Goal: Information Seeking & Learning: Learn about a topic

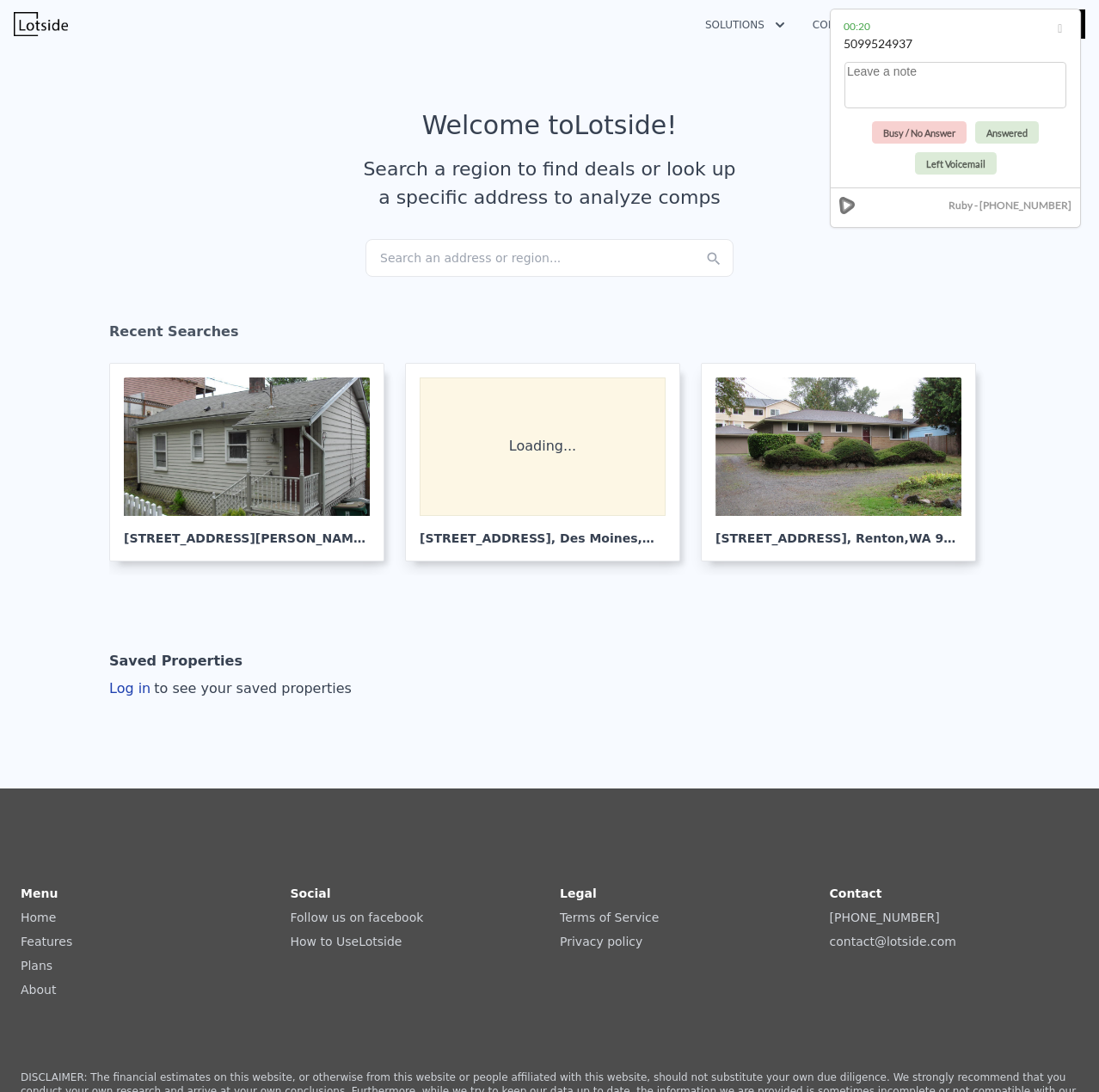
click at [443, 255] on div "Search an address or region..." at bounding box center [550, 257] width 368 height 38
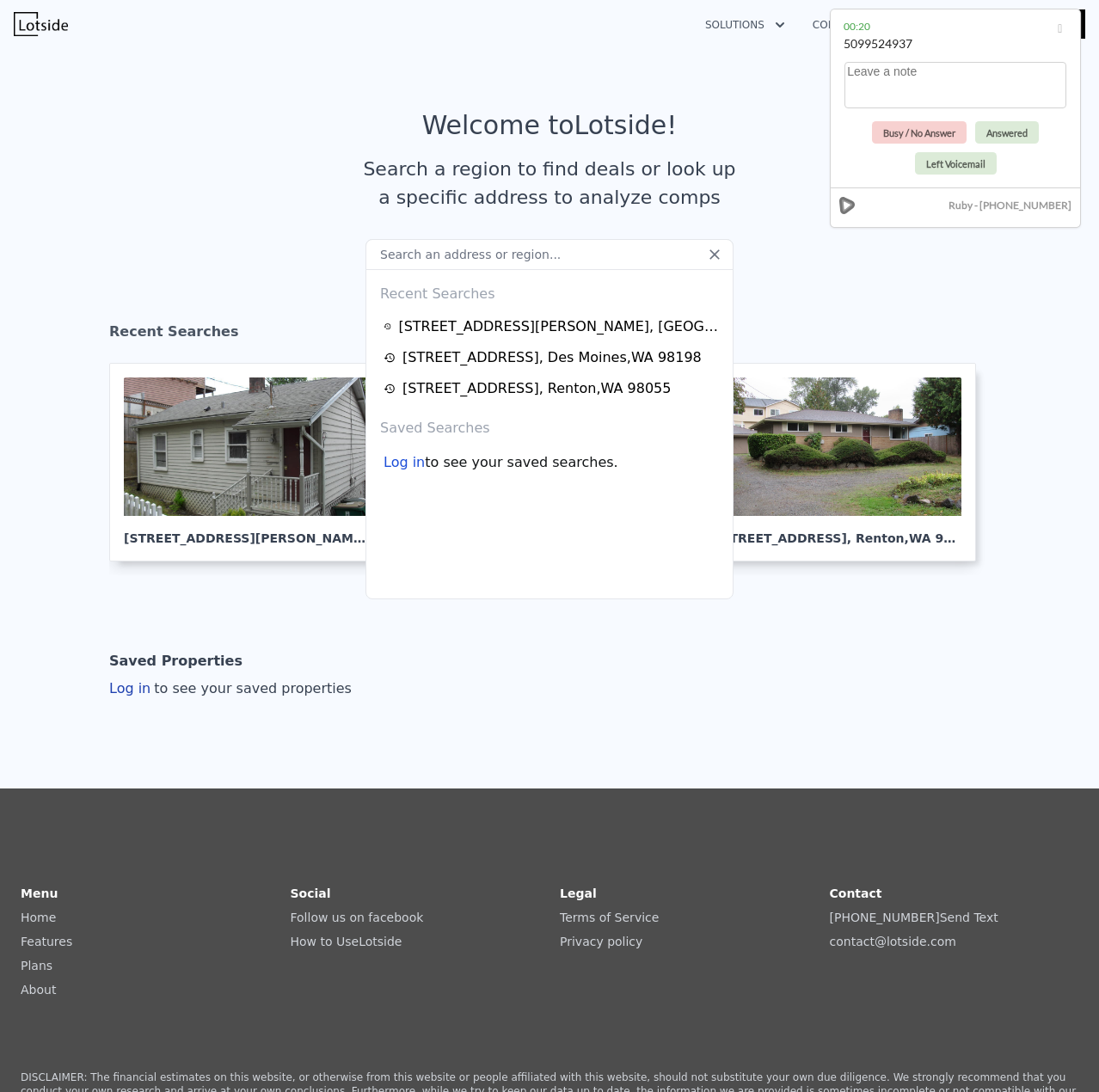
type input "[STREET_ADDRESS]"
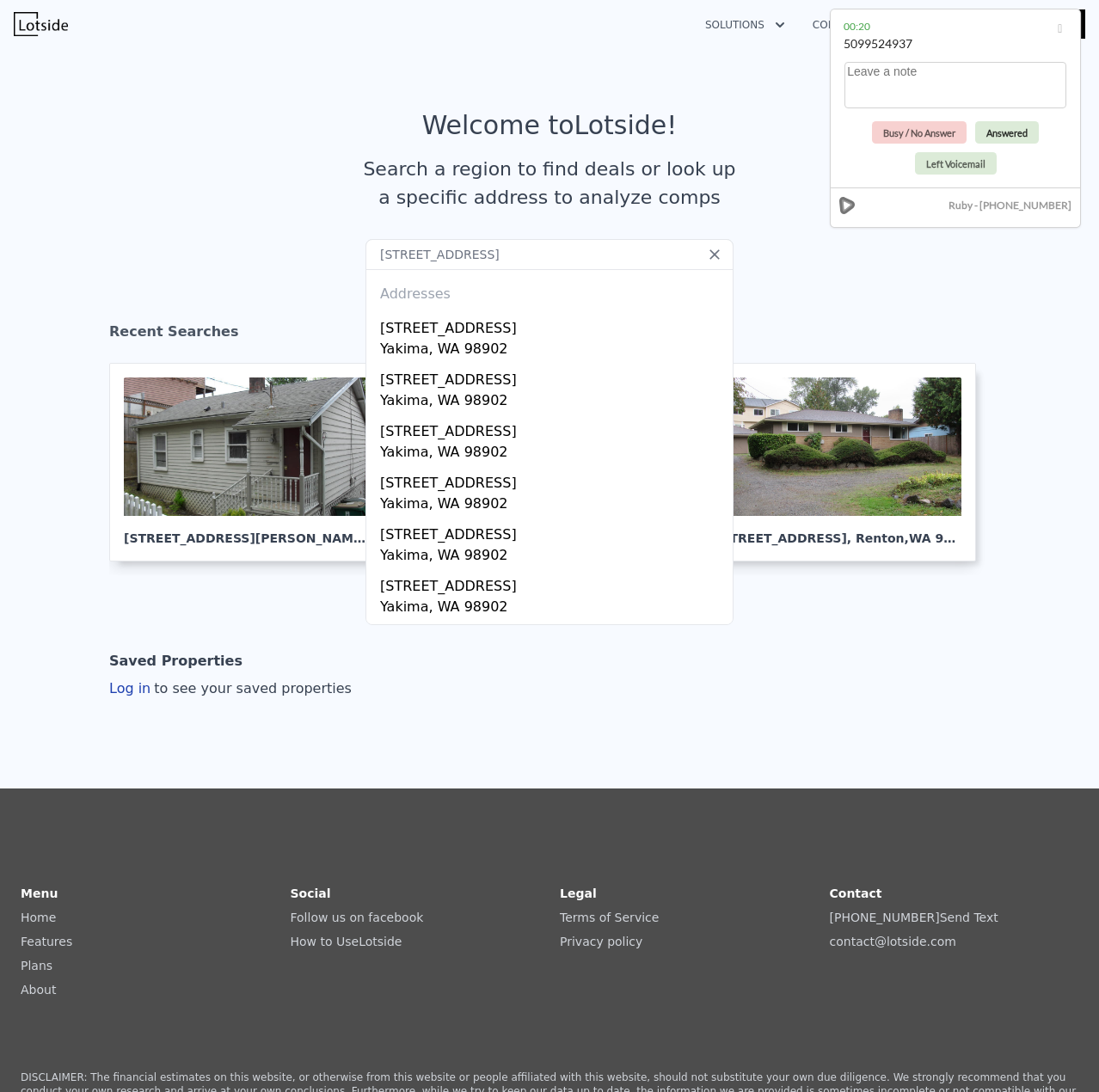
click at [1007, 141] on button "Answered" at bounding box center [1007, 132] width 63 height 22
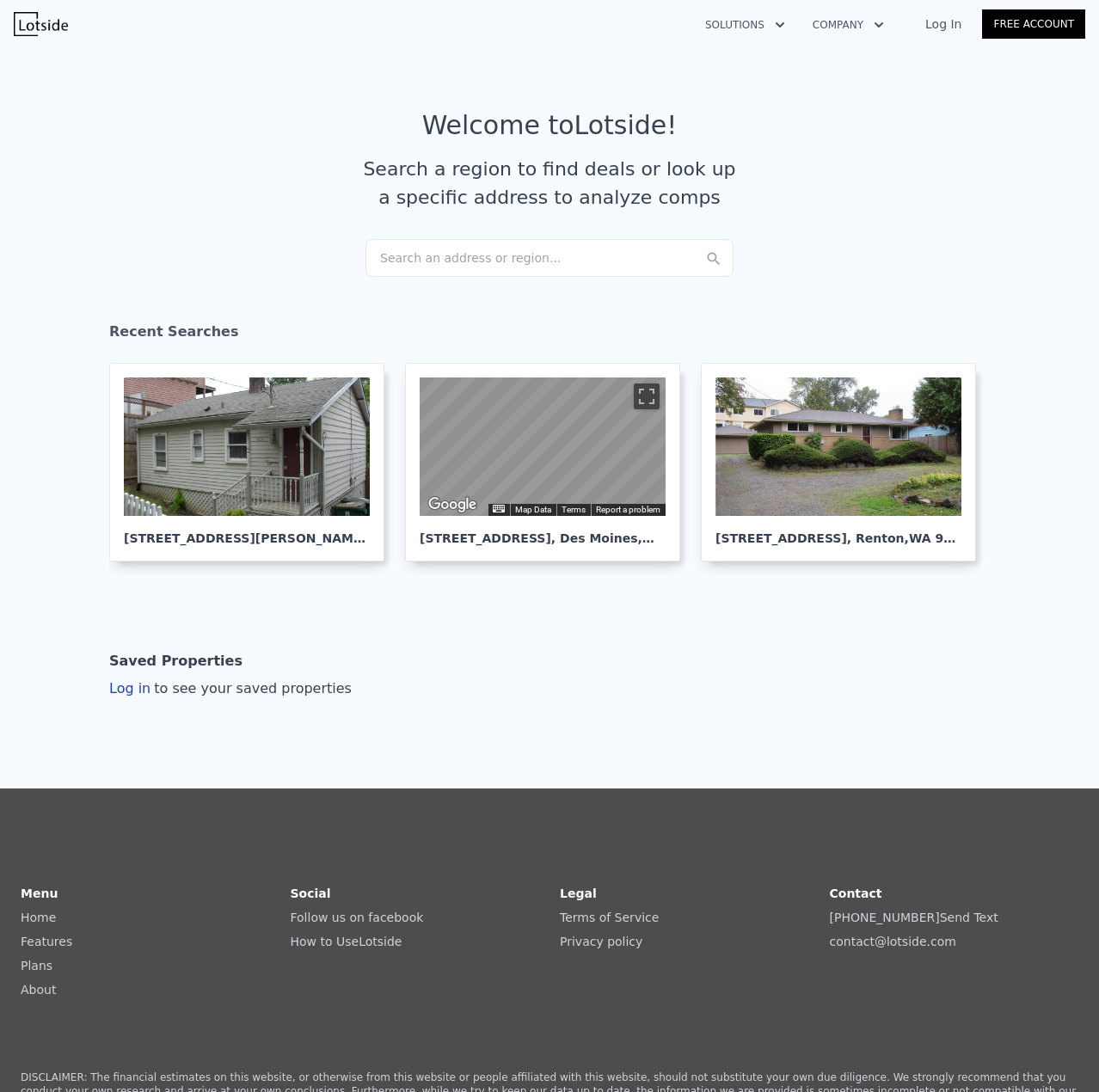
click at [435, 255] on div "Search an address or region..." at bounding box center [550, 257] width 368 height 38
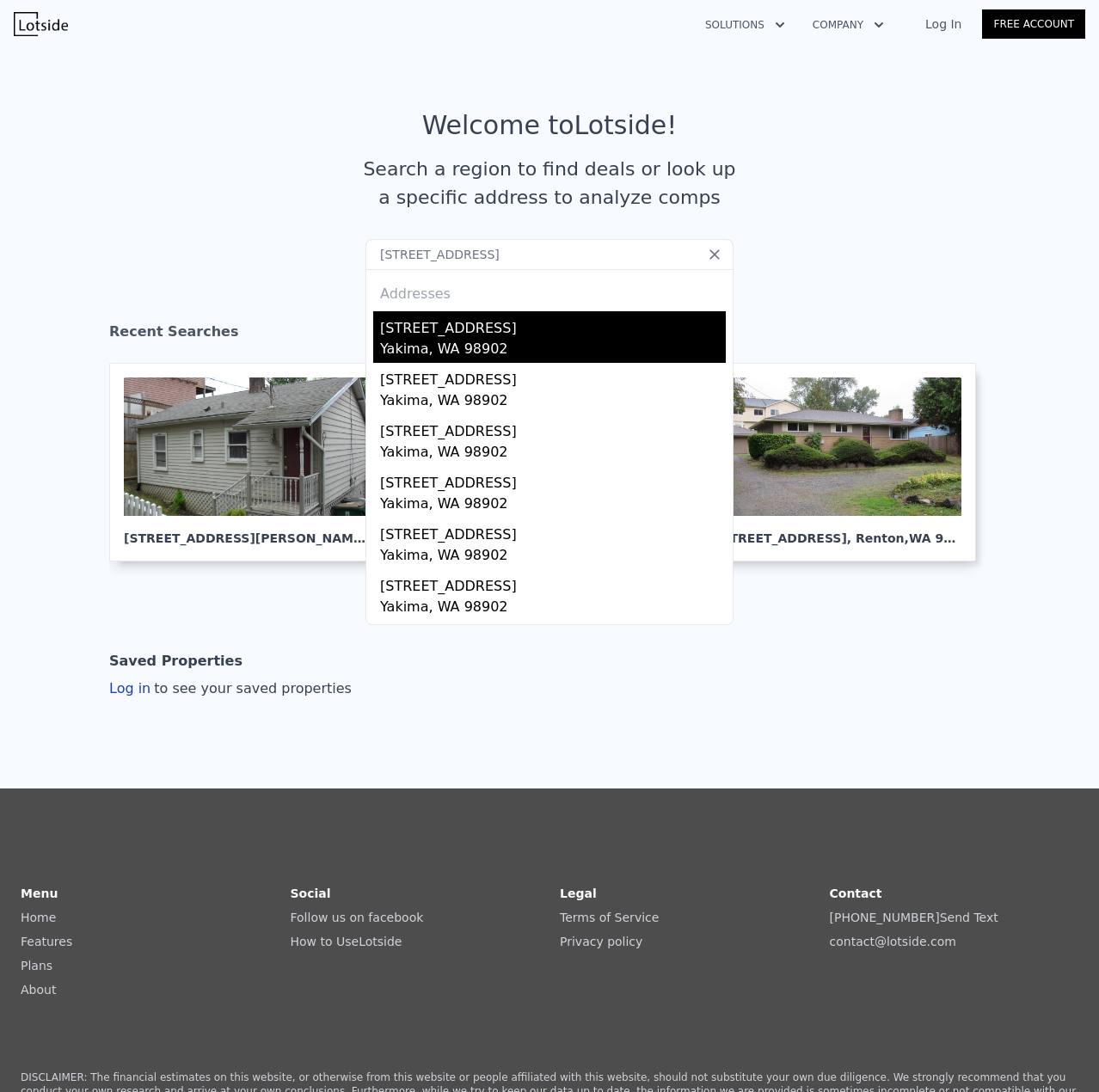
type input "[STREET_ADDRESS]"
click at [455, 343] on div "Yakima, WA 98902" at bounding box center [552, 350] width 345 height 24
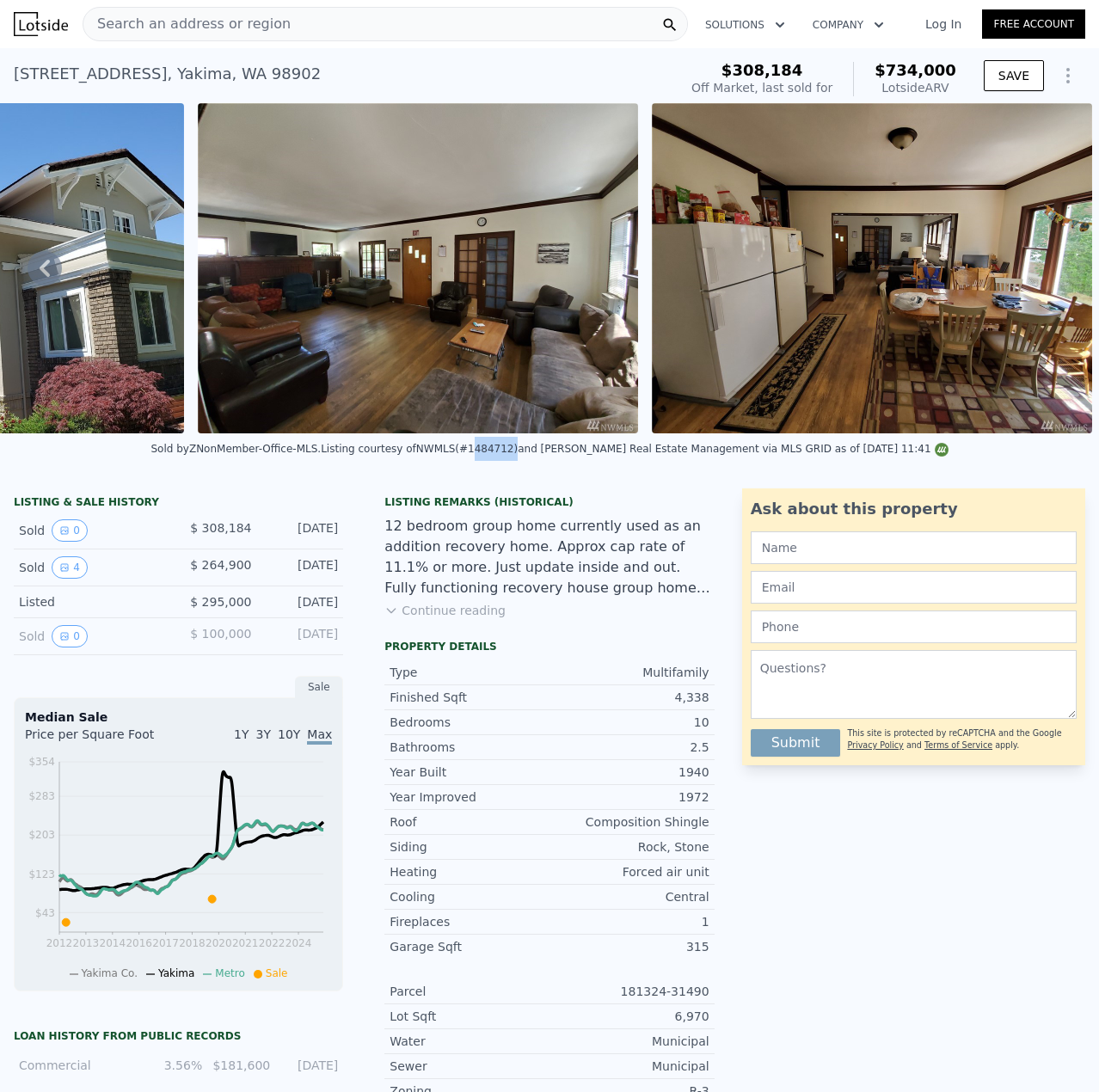
drag, startPoint x: 497, startPoint y: 463, endPoint x: 531, endPoint y: 467, distance: 34.2
click at [531, 454] on div "Listing courtesy of NWMLS (#1484712) and [PERSON_NAME] Real Estate Management v…" at bounding box center [634, 449] width 627 height 12
copy div "1484712"
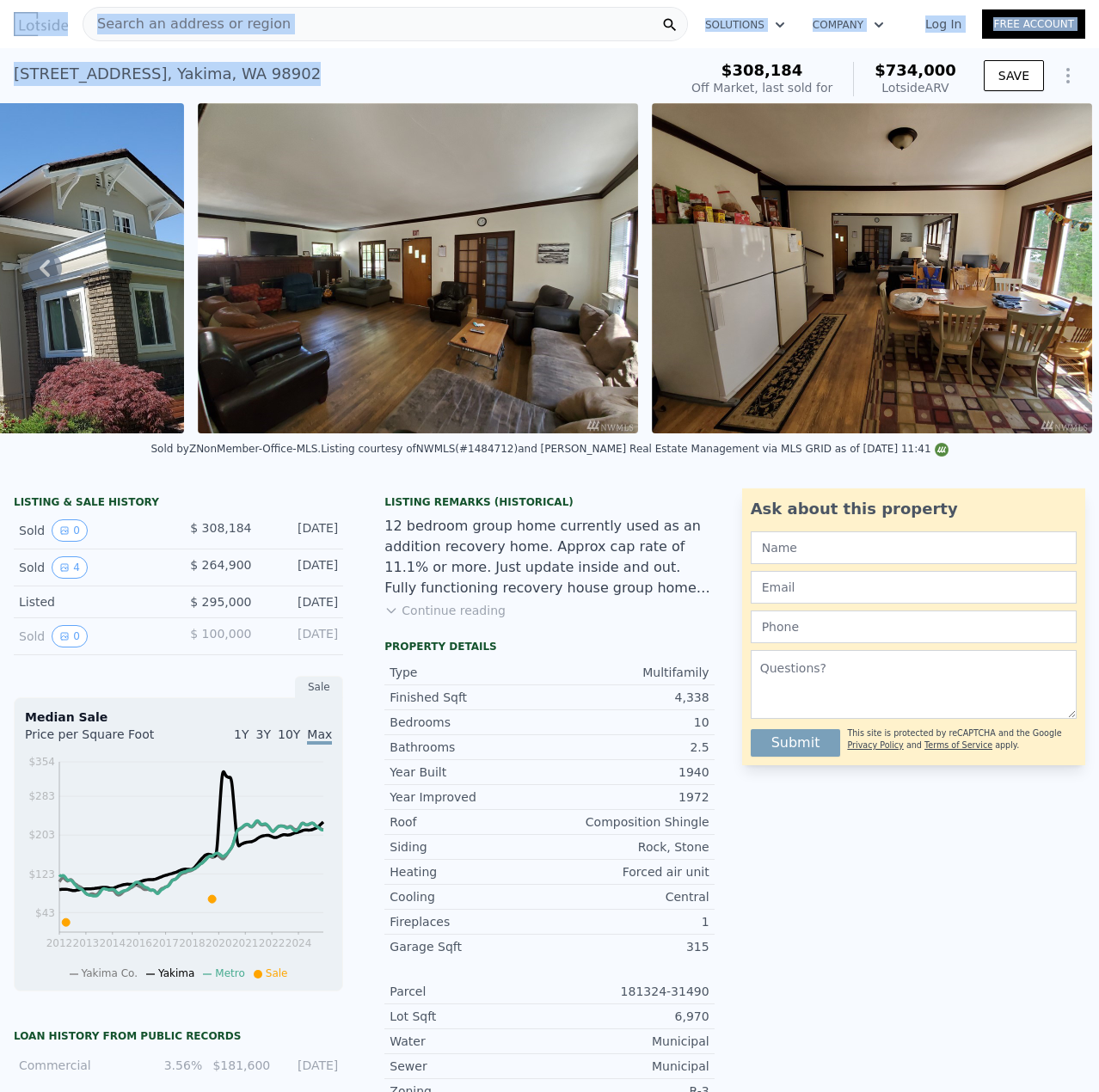
drag, startPoint x: 244, startPoint y: 75, endPoint x: -1, endPoint y: 70, distance: 245.1
click at [0, 70] on html "Search an address or region Solutions Company Open main menu Log In Free Accoun…" at bounding box center [550, 546] width 1099 height 1092
click at [198, 100] on div "[STREET_ADDRESS] Sold [DATE] for $308,184 (~ARV $734k )" at bounding box center [343, 78] width 657 height 48
drag, startPoint x: 240, startPoint y: 72, endPoint x: 12, endPoint y: 94, distance: 229.1
click at [12, 94] on div "[STREET_ADDRESS] Sold [DATE] for $308,184 (~ARV $734k ) $308,184 Off Market, la…" at bounding box center [550, 76] width 1099 height 55
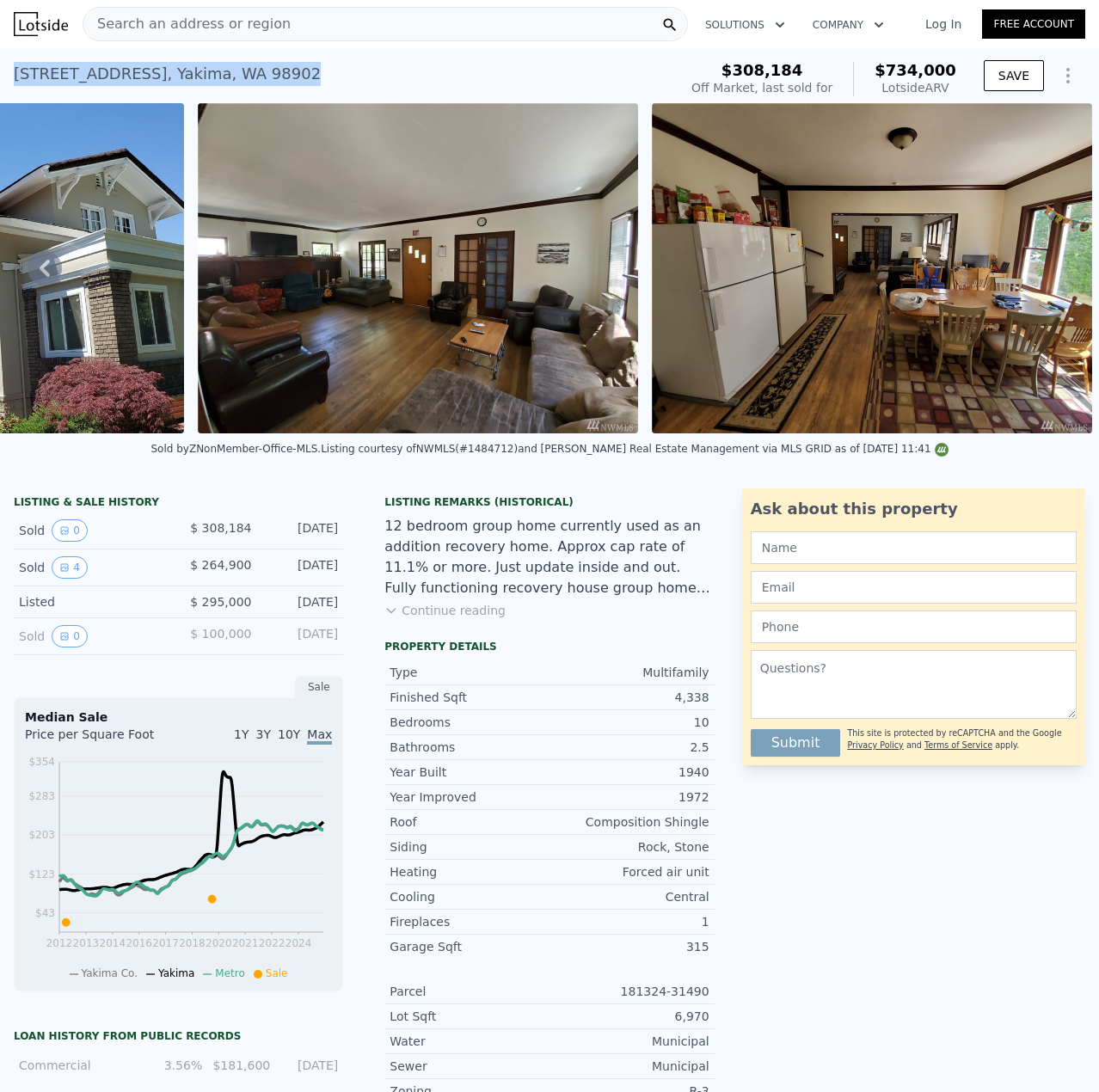
copy div "[STREET_ADDRESS]"
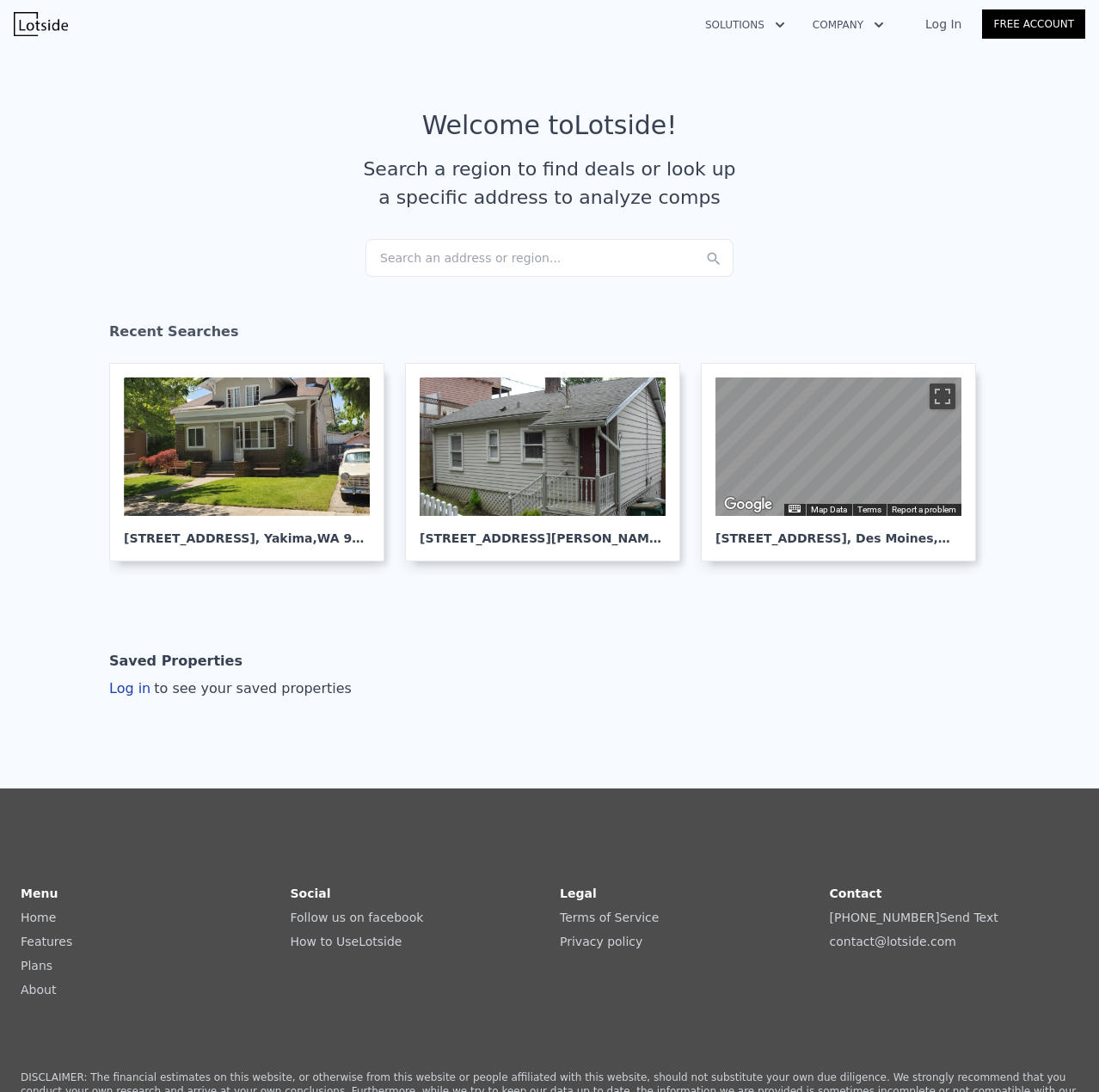
click at [446, 262] on div "Search an address or region..." at bounding box center [550, 257] width 368 height 38
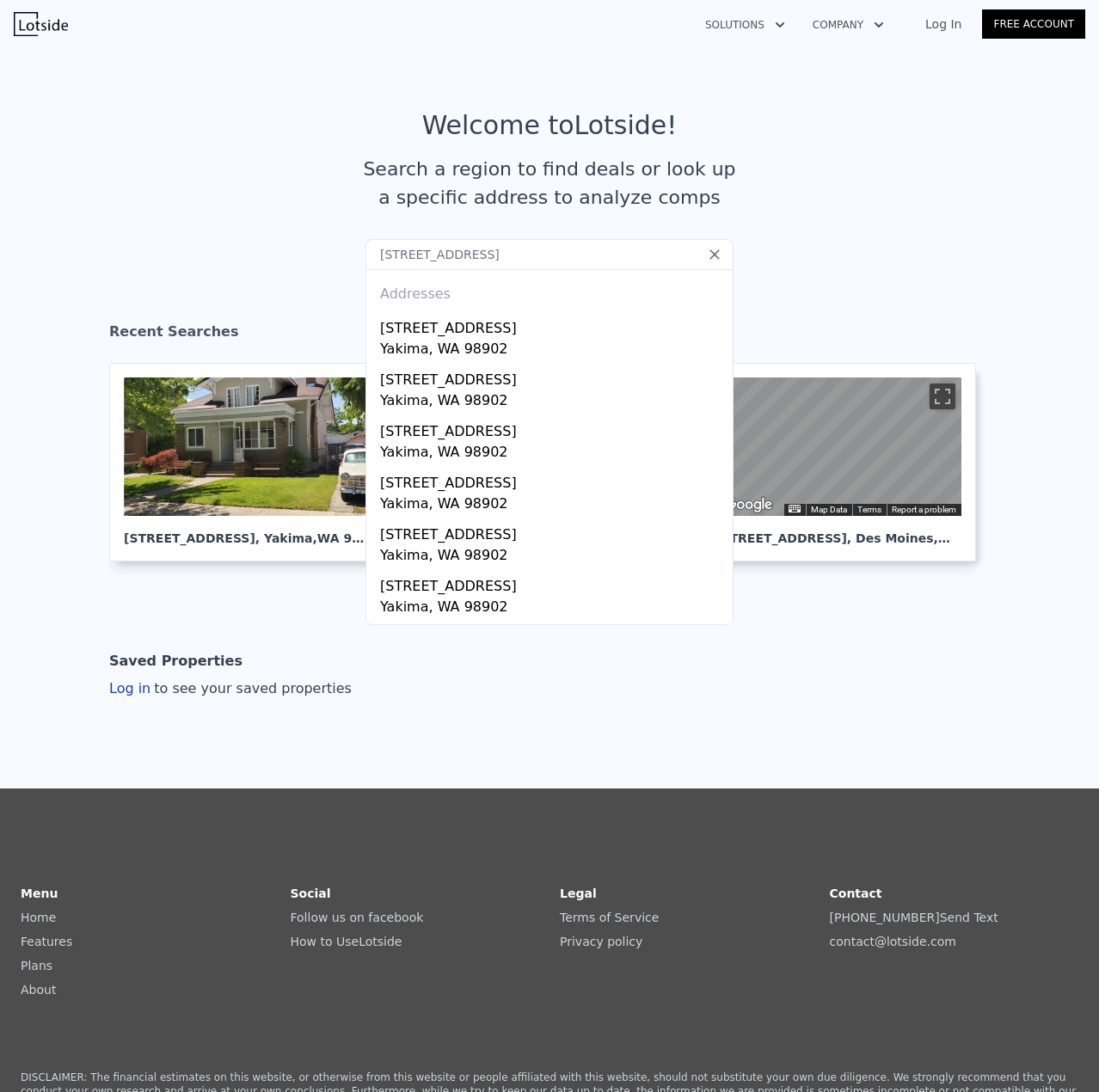
click at [419, 262] on input "8 N 11th Ave, Yakima, WA 98902" at bounding box center [550, 254] width 368 height 31
click at [417, 262] on input "8 N 11th Ave, Yakima, WA 98902" at bounding box center [550, 254] width 368 height 31
paste input "629 SE 6th Ave, Oak Harbor, WA 98277"
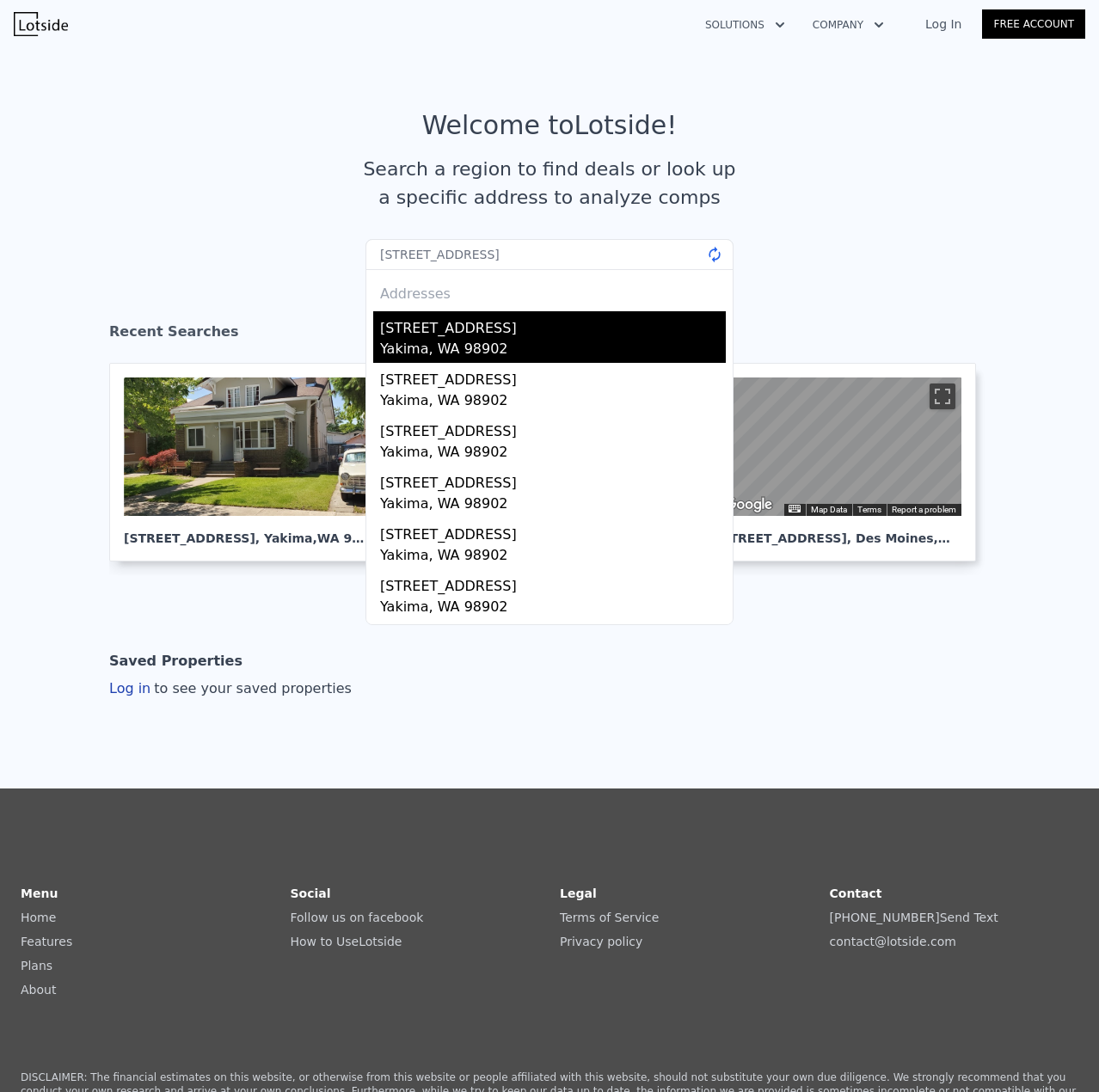
type input "629 SE 6th Ave, Oak Harbor, WA 98277"
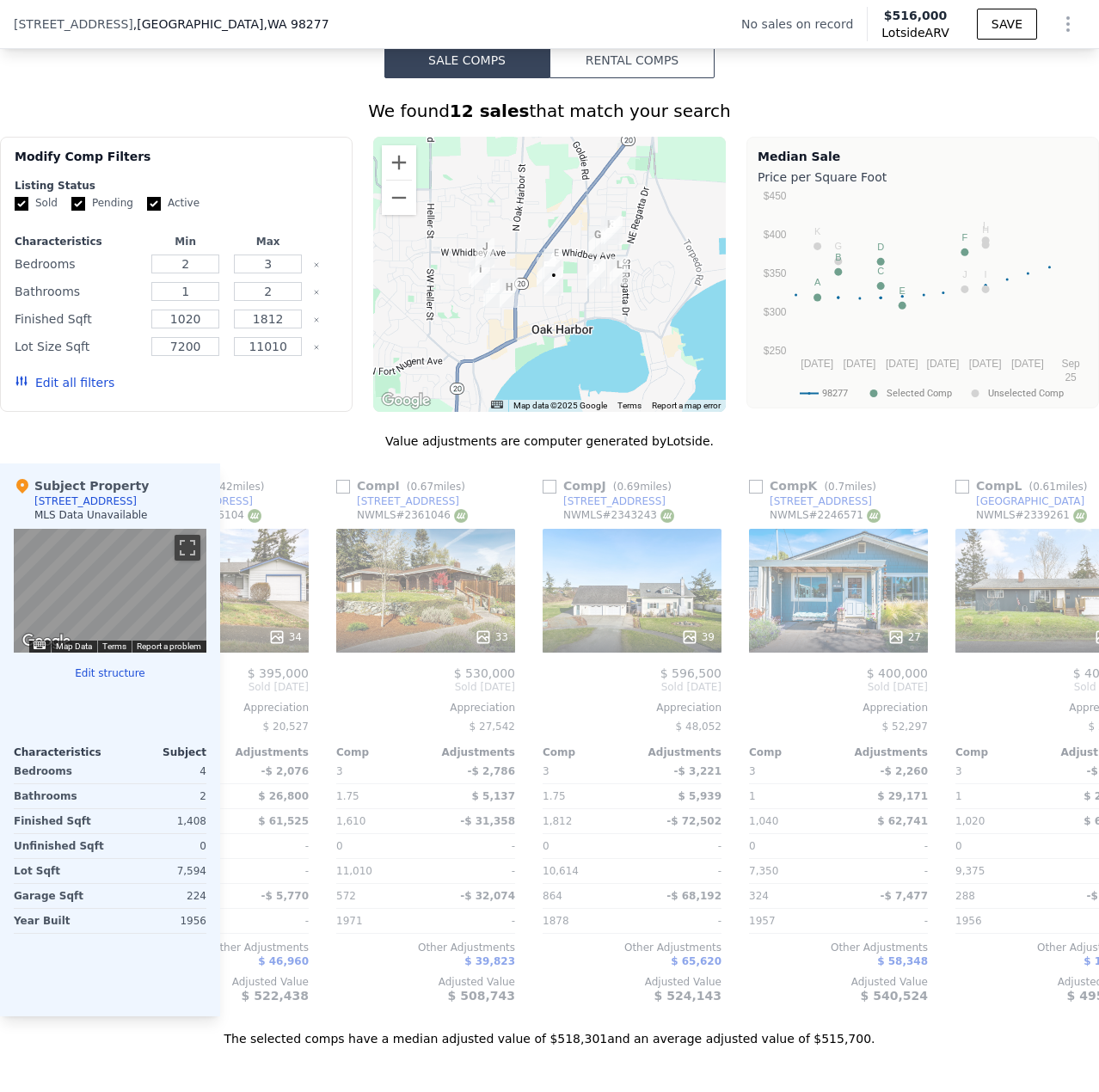
scroll to position [0, 1651]
